Goal: Transaction & Acquisition: Subscribe to service/newsletter

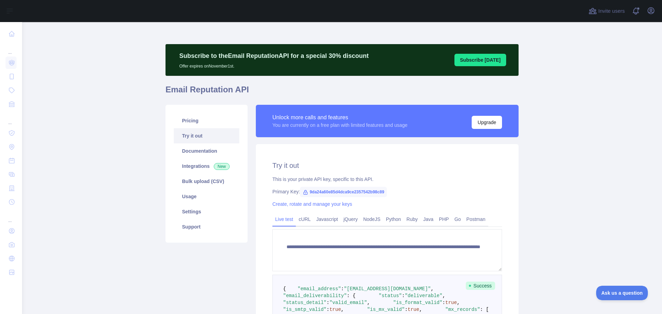
scroll to position [227, 0]
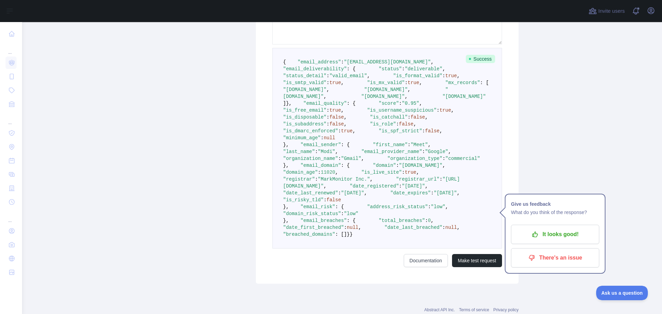
click at [307, 106] on span ""email_quality"" at bounding box center [324, 104] width 43 height 6
copy span "email_quality"
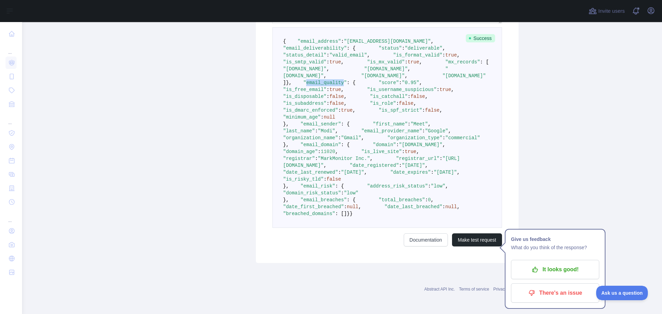
scroll to position [461, 0]
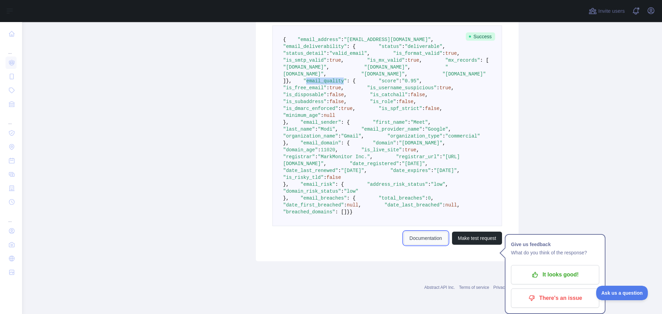
click at [413, 238] on link "Documentation" at bounding box center [425, 238] width 44 height 13
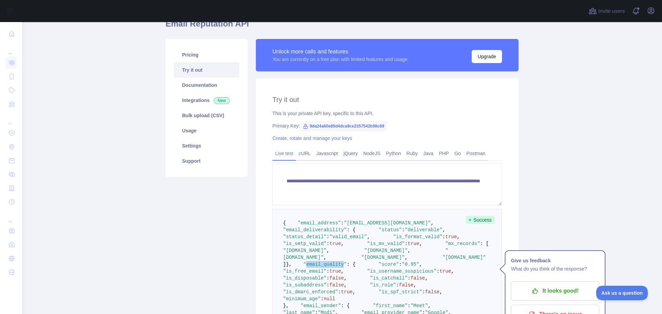
scroll to position [82, 0]
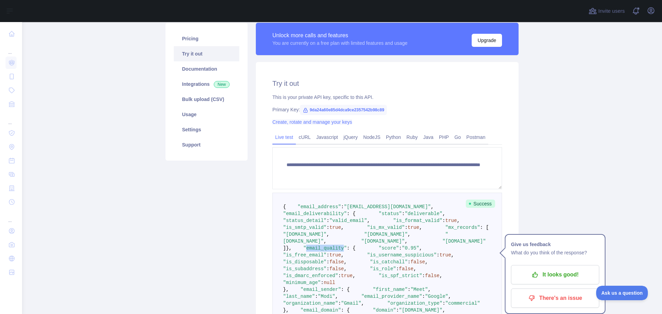
click at [304, 123] on link "Create, rotate and manage your keys" at bounding box center [312, 122] width 80 height 6
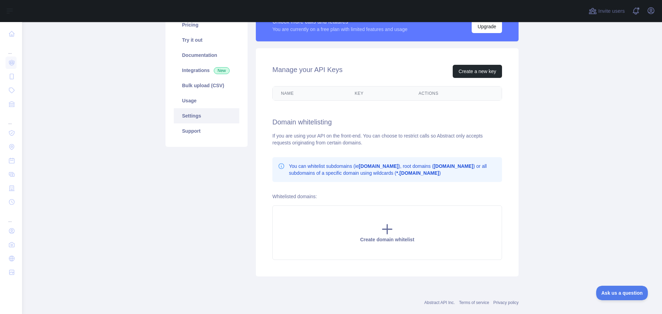
scroll to position [109, 0]
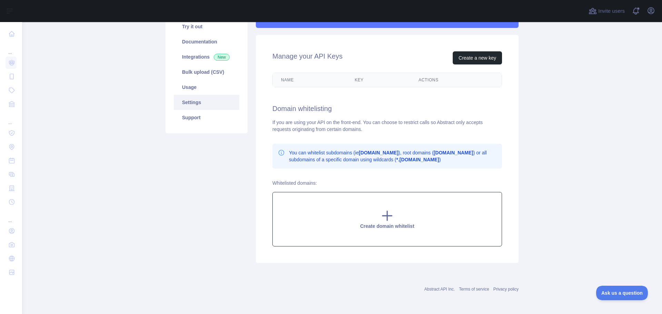
click at [390, 215] on icon at bounding box center [387, 216] width 14 height 14
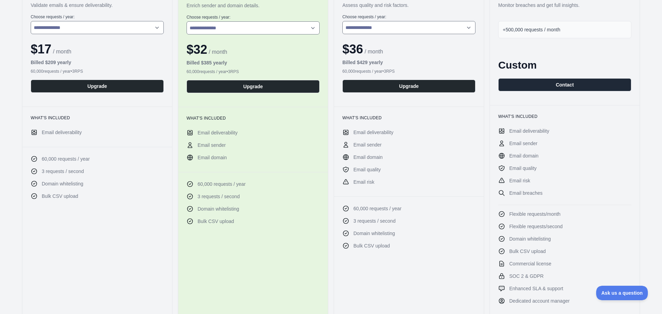
scroll to position [138, 0]
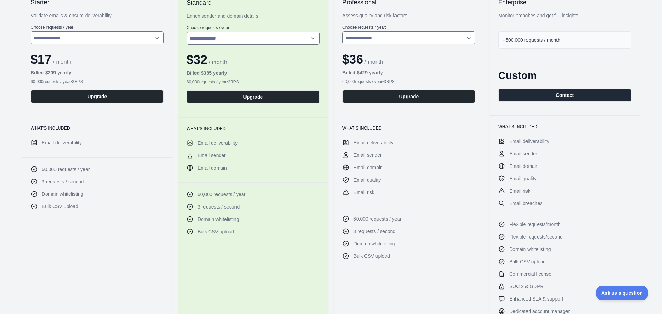
click at [73, 196] on span "Domain whitelisting" at bounding box center [63, 194] width 42 height 7
copy ul "Domain whitelisting"
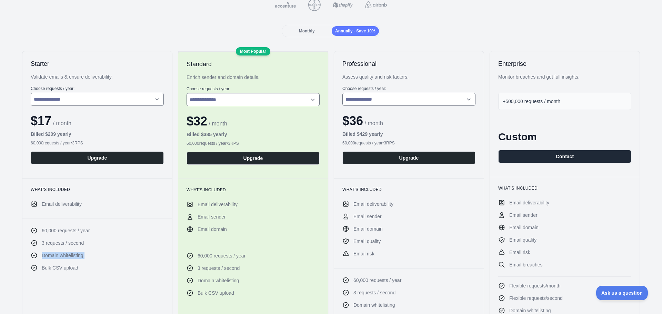
scroll to position [0, 0]
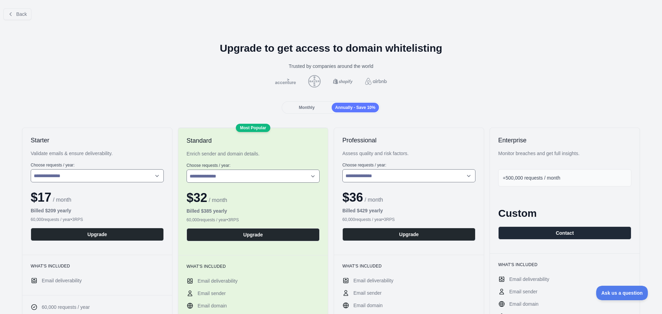
click at [307, 108] on span "Monthly" at bounding box center [307, 107] width 16 height 5
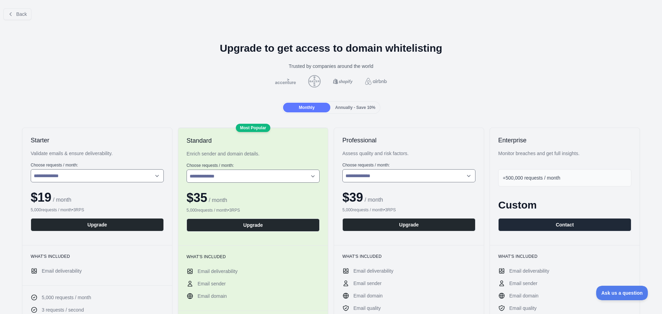
click at [266, 47] on h1 "Upgrade to get access to domain whitelisting" at bounding box center [331, 48] width 651 height 12
click at [21, 11] on span "Back" at bounding box center [21, 14] width 11 height 6
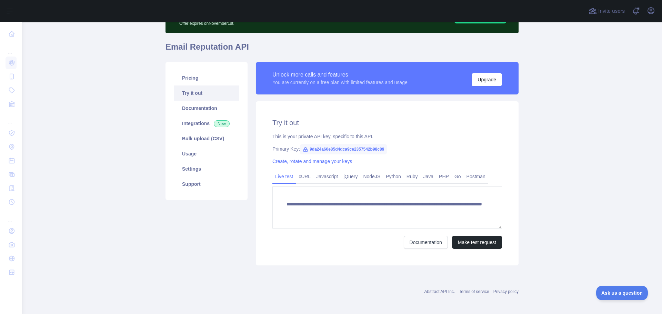
scroll to position [45, 0]
